Goal: Task Accomplishment & Management: Use online tool/utility

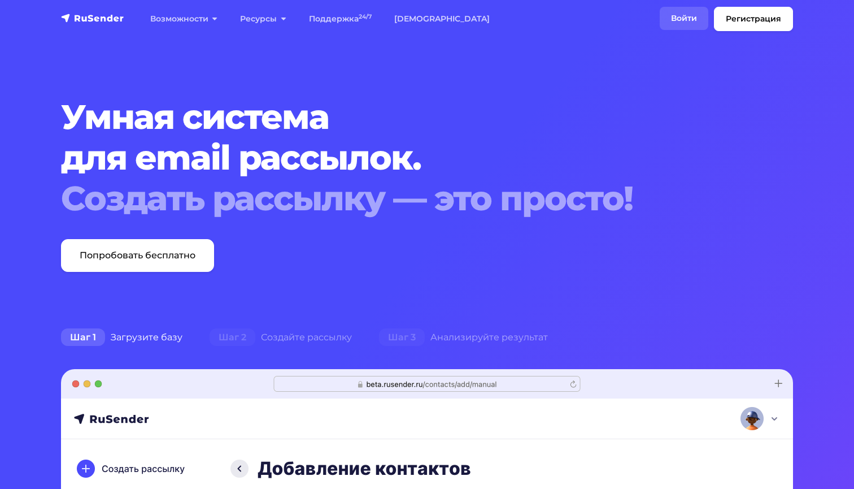
click at [692, 18] on link "Войти" at bounding box center [684, 18] width 49 height 23
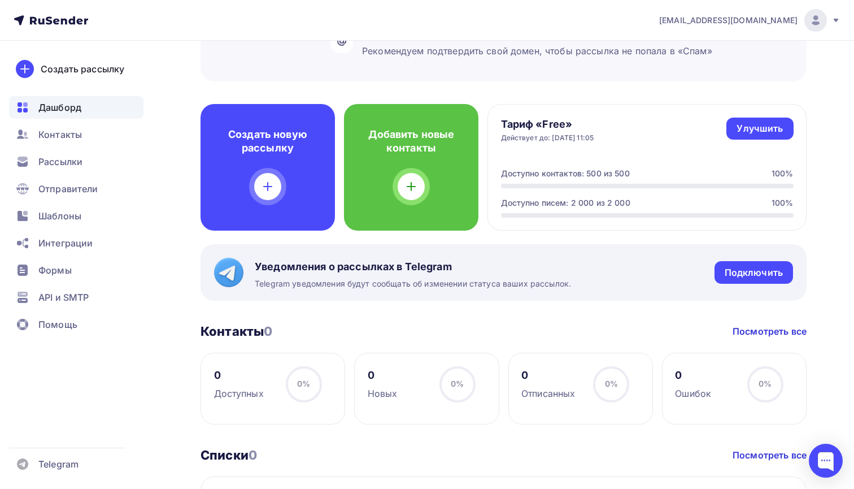
scroll to position [238, 0]
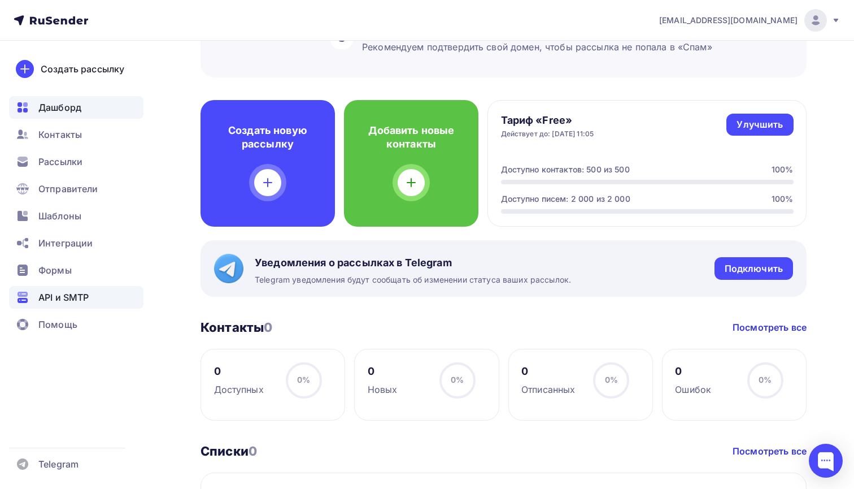
click at [88, 303] on span "API и SMTP" at bounding box center [63, 297] width 50 height 14
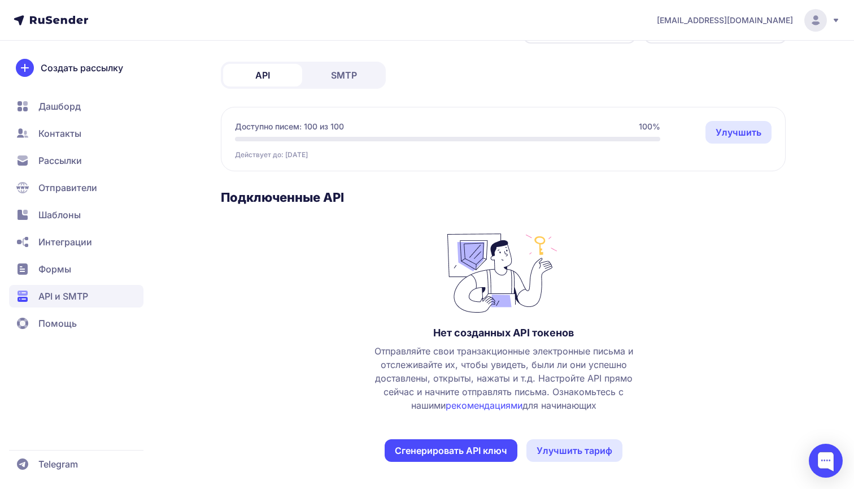
scroll to position [45, 0]
click at [515, 451] on button "Сгенерировать API ключ" at bounding box center [451, 450] width 133 height 23
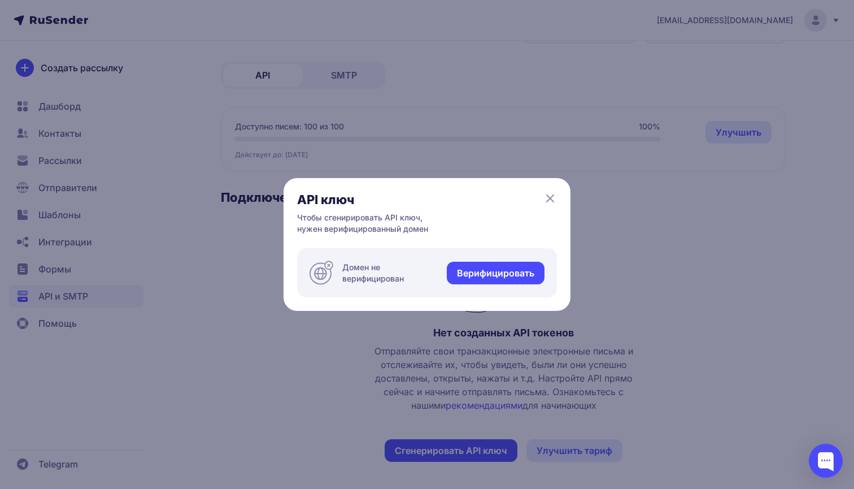
click at [452, 276] on link "Верифицировать" at bounding box center [496, 273] width 98 height 23
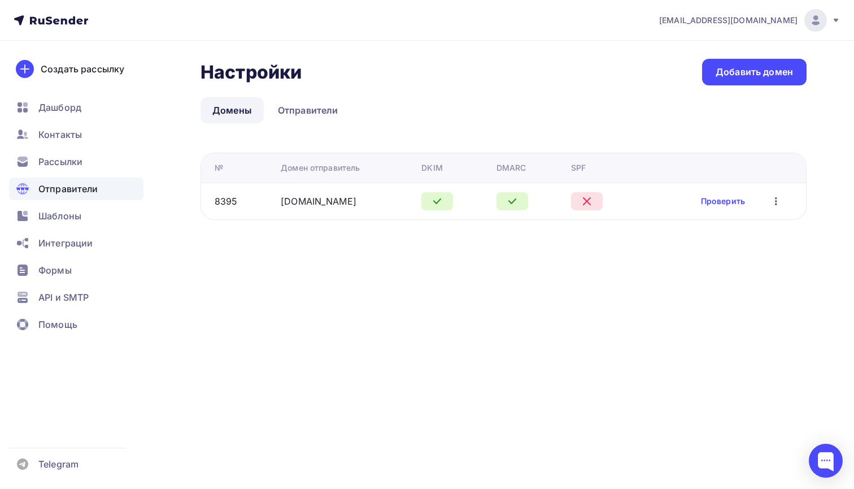
click at [592, 193] on div at bounding box center [587, 201] width 32 height 18
click at [597, 199] on div at bounding box center [587, 201] width 32 height 18
click at [505, 222] on div "Настройки Настройки Добавить домен Домены Отправители Домены Отправители № Доме…" at bounding box center [427, 153] width 854 height 224
copy link "[DOMAIN_NAME]"
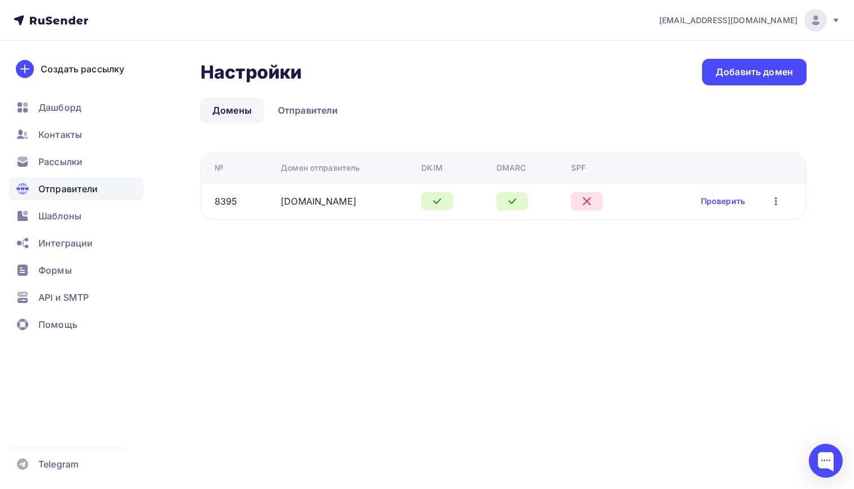
drag, startPoint x: 274, startPoint y: 203, endPoint x: 380, endPoint y: 205, distance: 106.8
click at [380, 205] on tr "8395 app.neiroklyuch.ru Проверить Редактировать Удалить" at bounding box center [503, 201] width 605 height 37
click at [723, 199] on link "Проверить" at bounding box center [723, 201] width 44 height 11
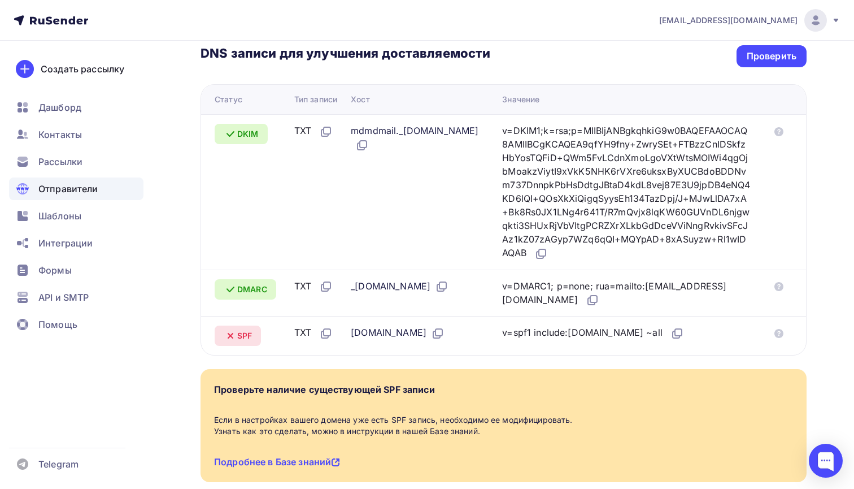
scroll to position [262, 0]
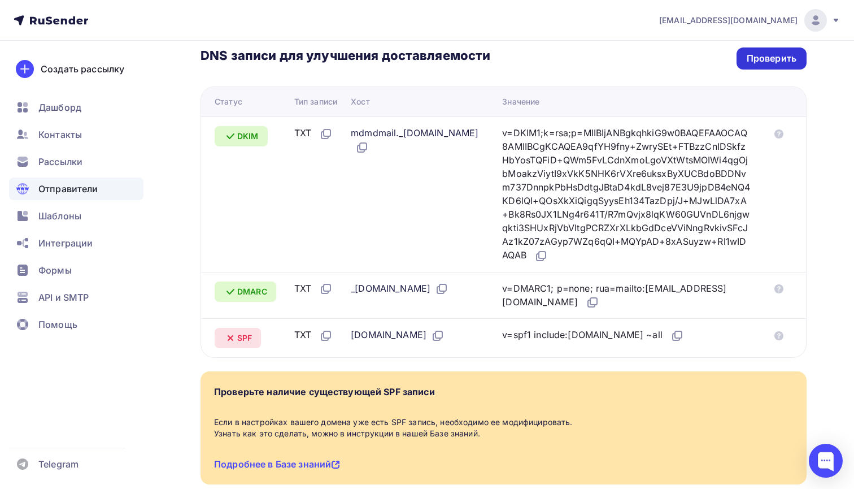
click at [748, 53] on div "Проверить" at bounding box center [772, 58] width 50 height 13
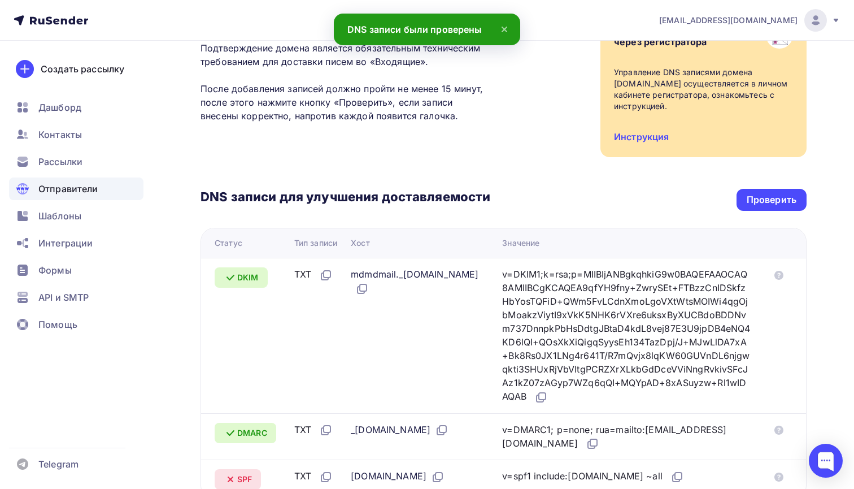
scroll to position [38, 0]
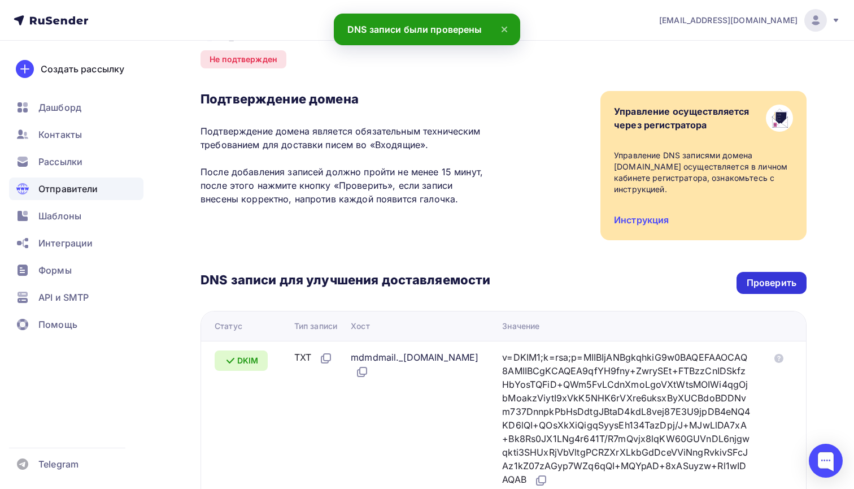
click at [761, 293] on div "Проверить" at bounding box center [772, 283] width 70 height 22
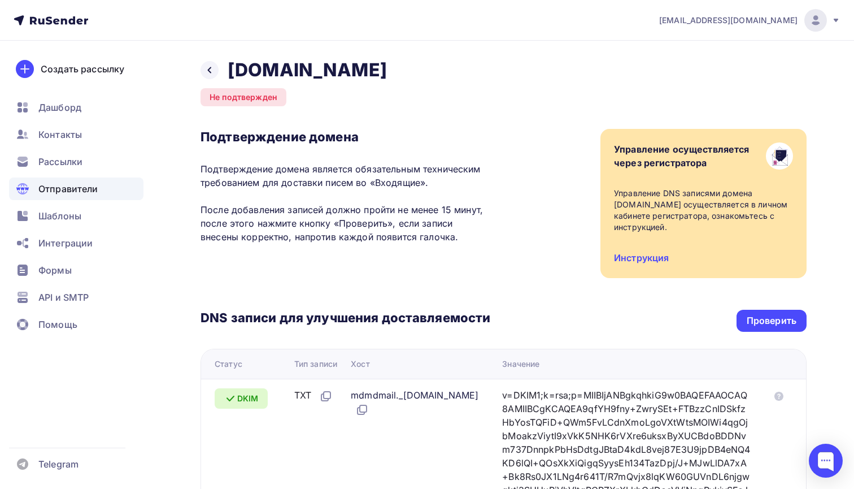
scroll to position [0, 0]
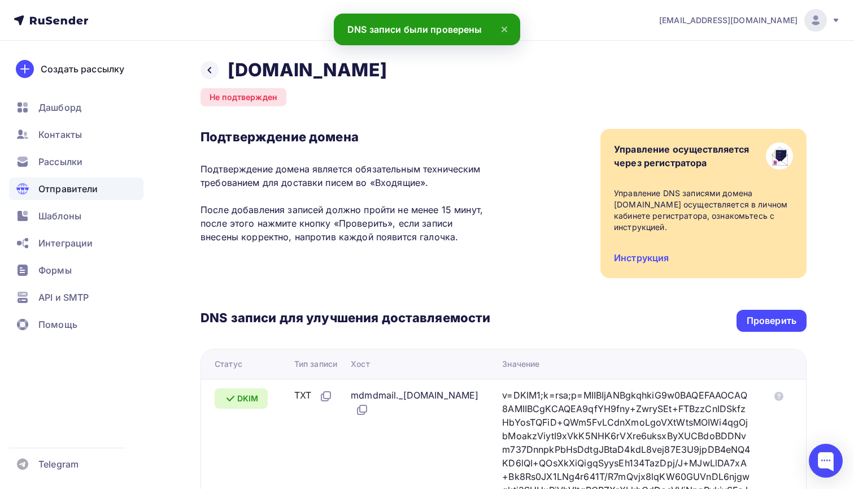
click at [198, 68] on div "Назад app.neiroklyuch.ru Не подтвержден Подтверждение домена Подтверждение доме…" at bounding box center [427, 430] width 854 height 779
click at [208, 68] on icon at bounding box center [209, 70] width 9 height 9
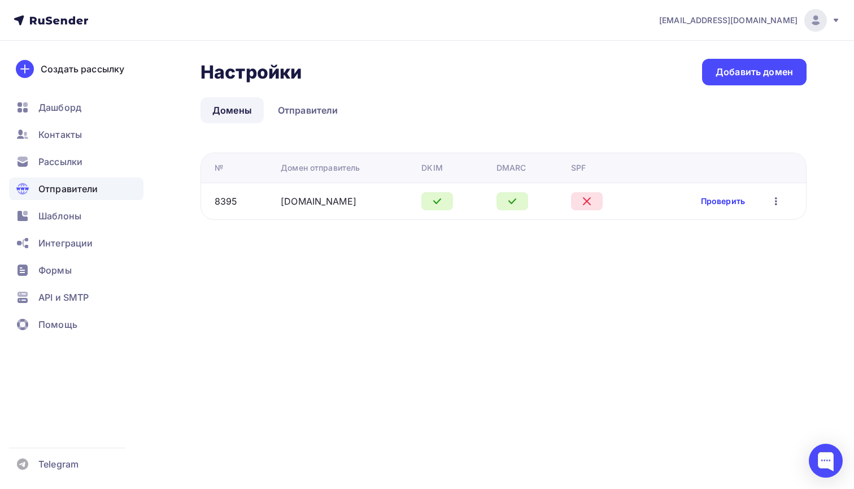
click at [742, 203] on link "Проверить" at bounding box center [723, 201] width 44 height 11
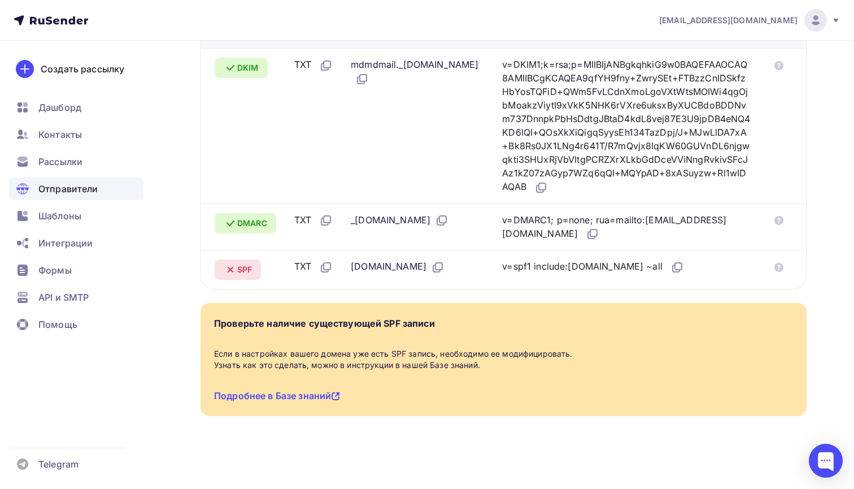
scroll to position [358, 0]
click at [246, 271] on span "SPF" at bounding box center [244, 269] width 15 height 11
copy span "SPF"
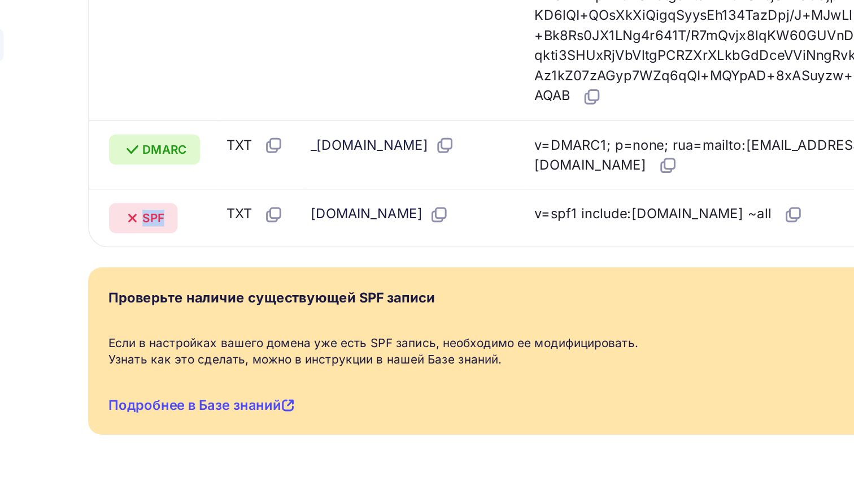
click at [214, 353] on div "Проверьте наличие существующей SPF записи" at bounding box center [324, 360] width 221 height 14
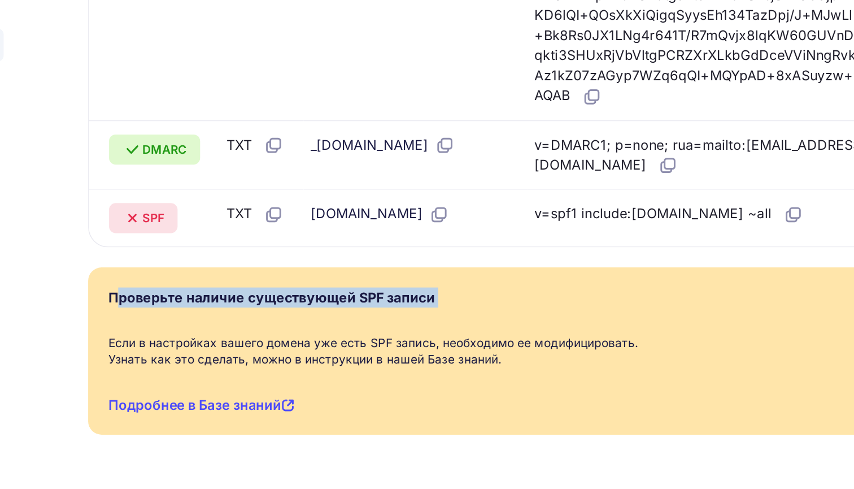
click at [214, 353] on div "Проверьте наличие существующей SPF записи" at bounding box center [324, 360] width 221 height 14
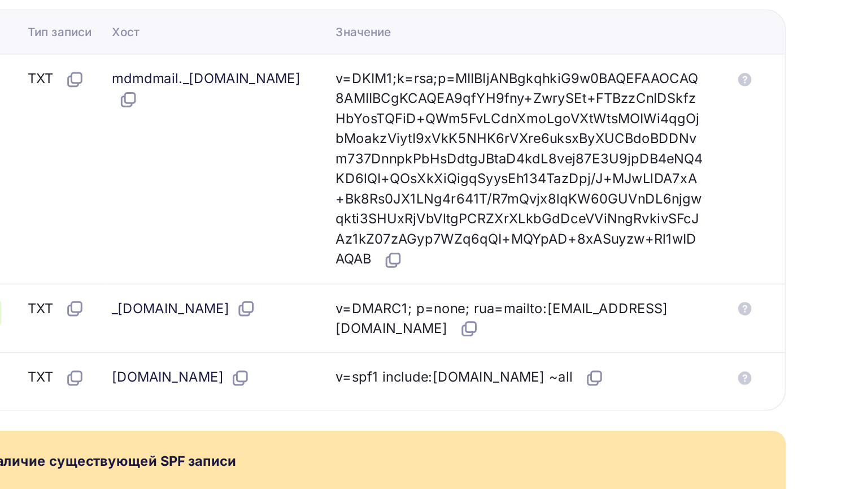
scroll to position [302, 0]
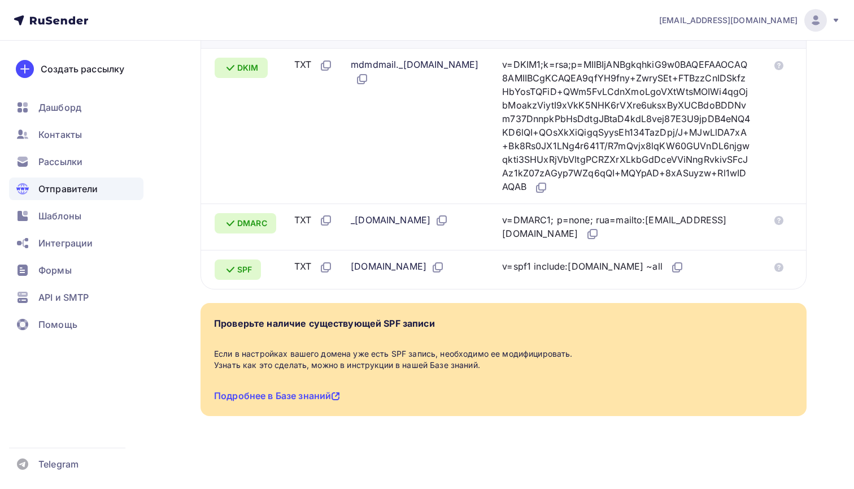
scroll to position [85, 0]
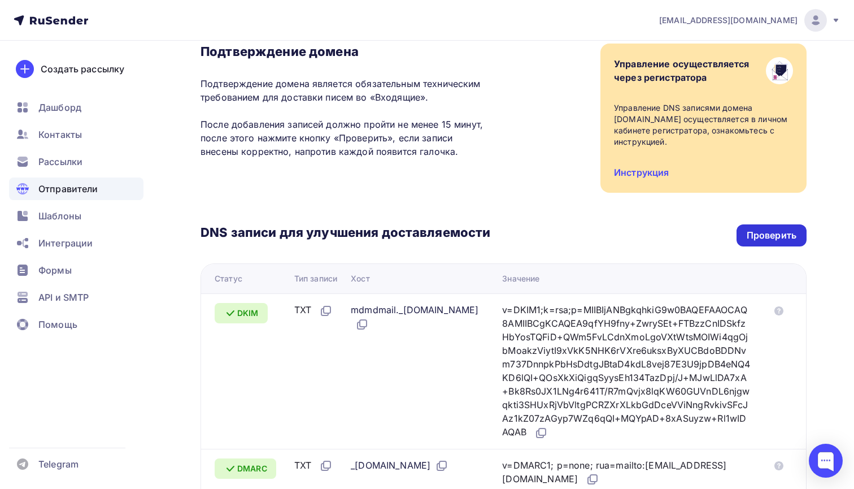
click at [754, 229] on div "Проверить" at bounding box center [772, 235] width 50 height 13
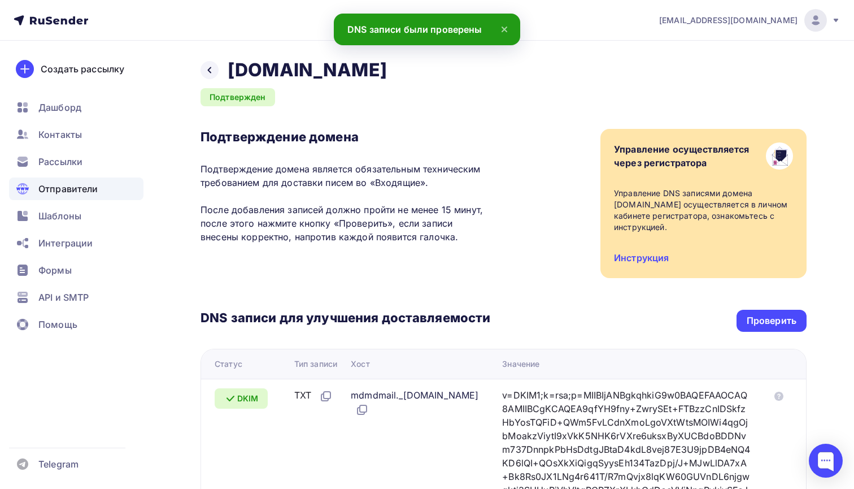
scroll to position [0, 0]
click at [225, 66] on div "Назад [DOMAIN_NAME]" at bounding box center [294, 70] width 186 height 23
click at [215, 66] on div at bounding box center [210, 70] width 18 height 18
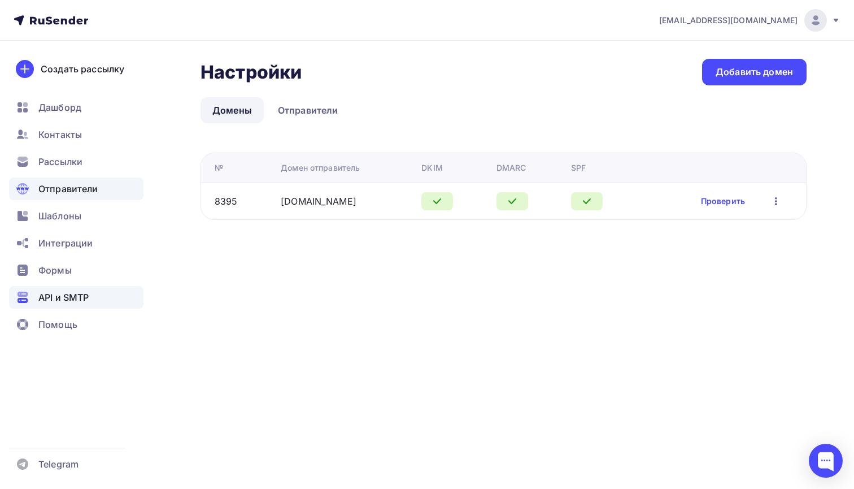
click at [96, 290] on div "API и SMTP" at bounding box center [76, 297] width 134 height 23
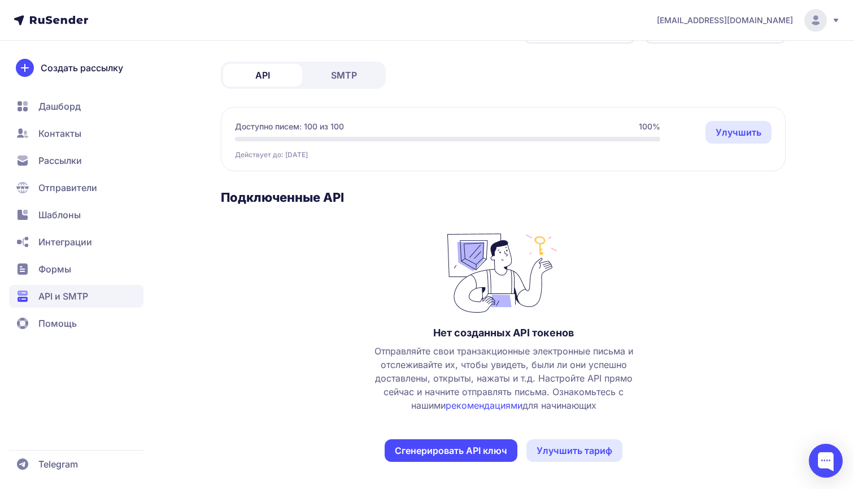
scroll to position [45, 0]
click at [444, 454] on button "Сгенерировать API ключ" at bounding box center [451, 450] width 133 height 23
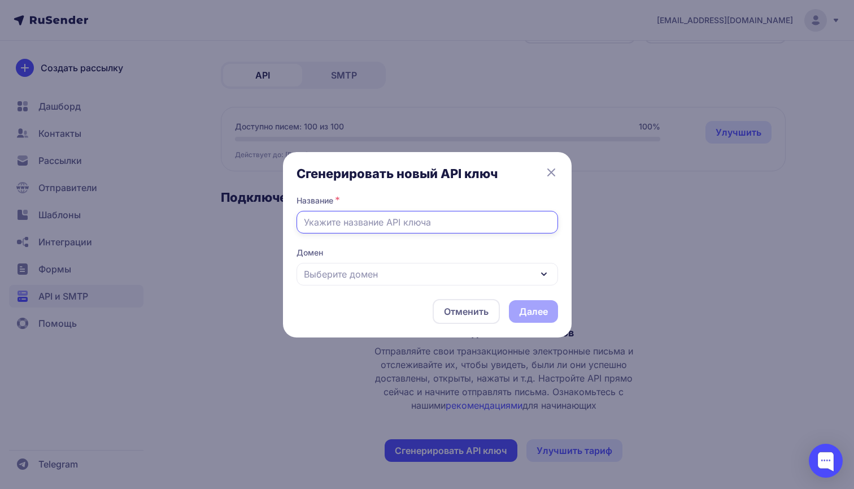
click at [416, 224] on input "text" at bounding box center [428, 222] width 262 height 23
type input "N"
type input "NewNeuroKey"
click at [409, 277] on div "Выберите домен" at bounding box center [428, 274] width 262 height 23
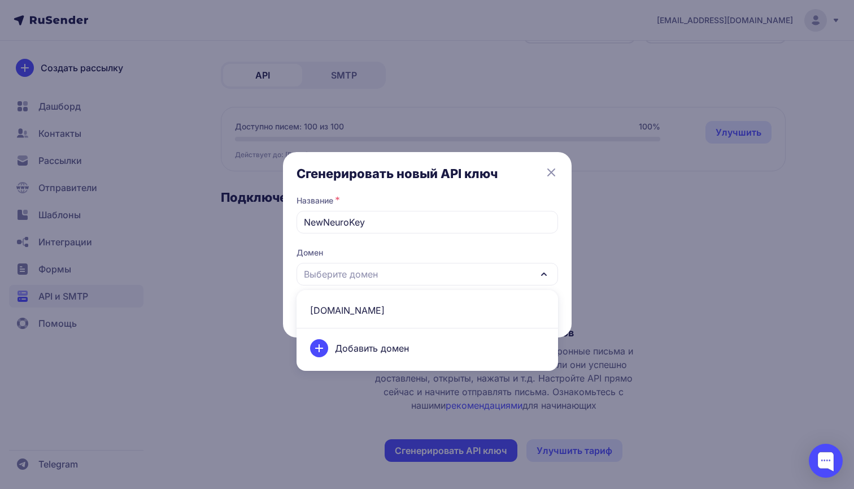
click at [393, 313] on span "[DOMAIN_NAME]" at bounding box center [427, 310] width 248 height 27
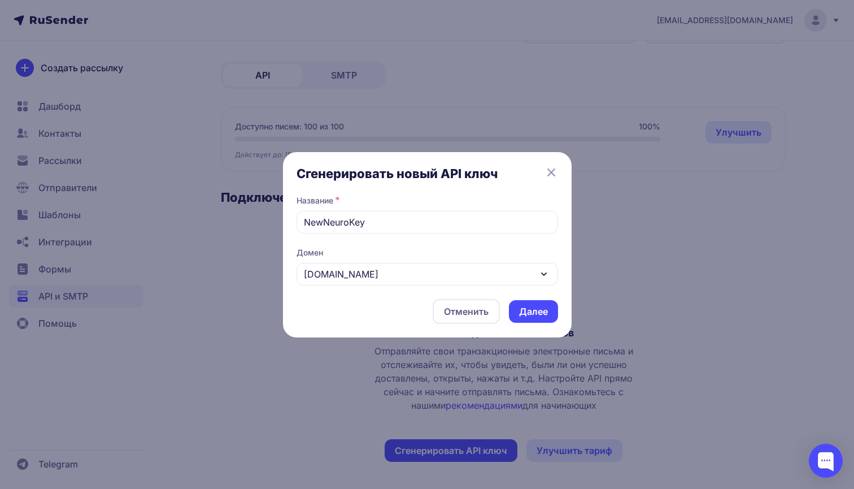
click at [529, 309] on button "Далее" at bounding box center [533, 311] width 49 height 23
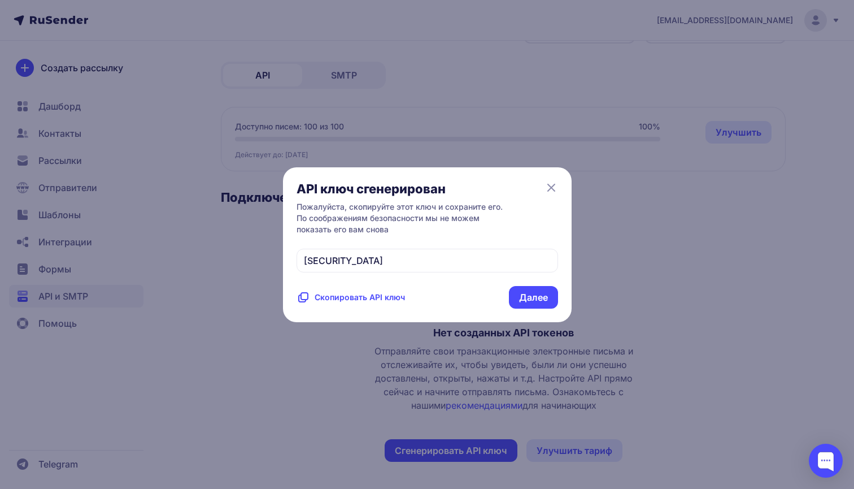
click at [383, 255] on span "[SECURITY_DATA]" at bounding box center [343, 260] width 79 height 11
click at [363, 303] on span "Скопировать API ключ" at bounding box center [360, 297] width 90 height 11
click at [383, 256] on span "[SECURITY_DATA]" at bounding box center [343, 260] width 79 height 11
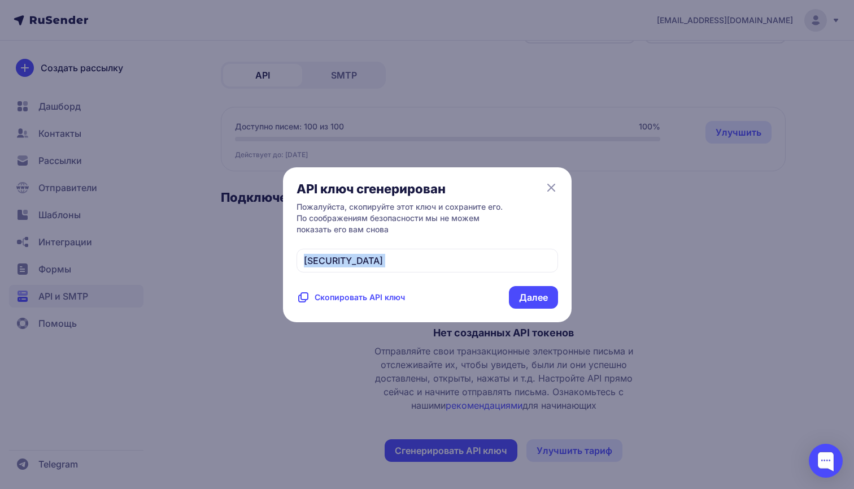
click at [383, 256] on span "[SECURITY_DATA]" at bounding box center [343, 260] width 79 height 11
copy div "[SECURITY_DATA]"
click at [460, 249] on div "[SECURITY_DATA]" at bounding box center [428, 261] width 262 height 24
